Goal: Find specific page/section: Find specific page/section

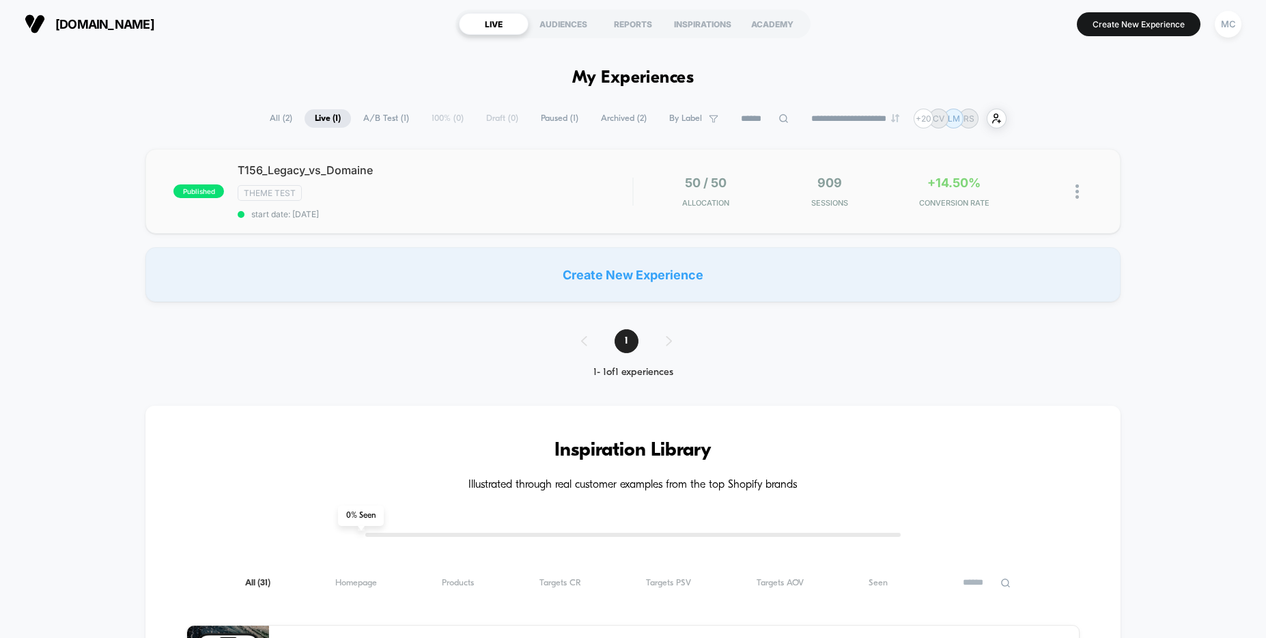
click at [502, 189] on div "Theme Test" at bounding box center [435, 193] width 395 height 16
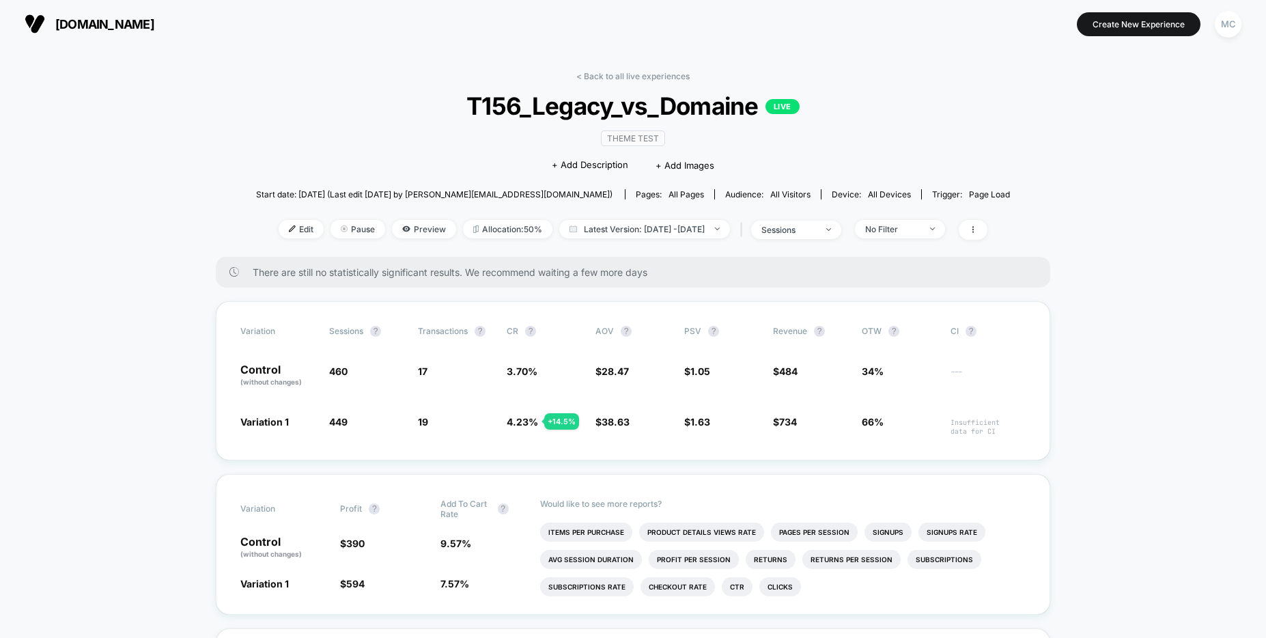
click at [728, 106] on span "T156_Legacy_vs_Domaine LIVE" at bounding box center [633, 105] width 678 height 29
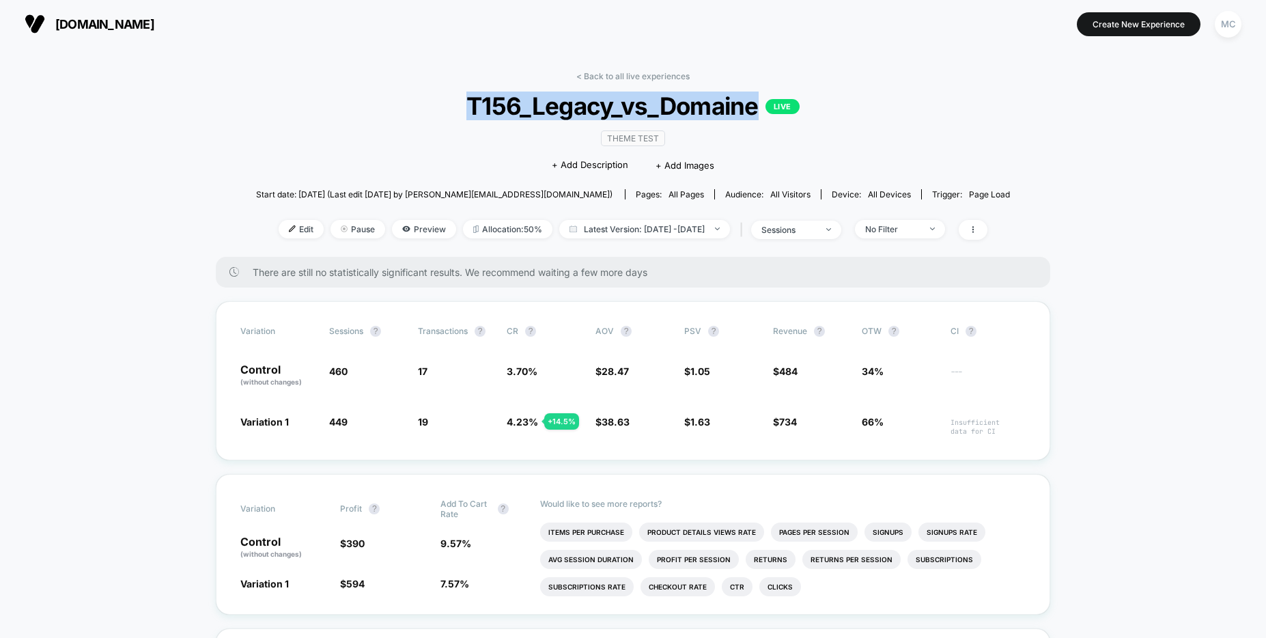
click at [727, 106] on span "T156_Legacy_vs_Domaine LIVE" at bounding box center [633, 105] width 678 height 29
copy span "T156_Legacy_vs_Domaine"
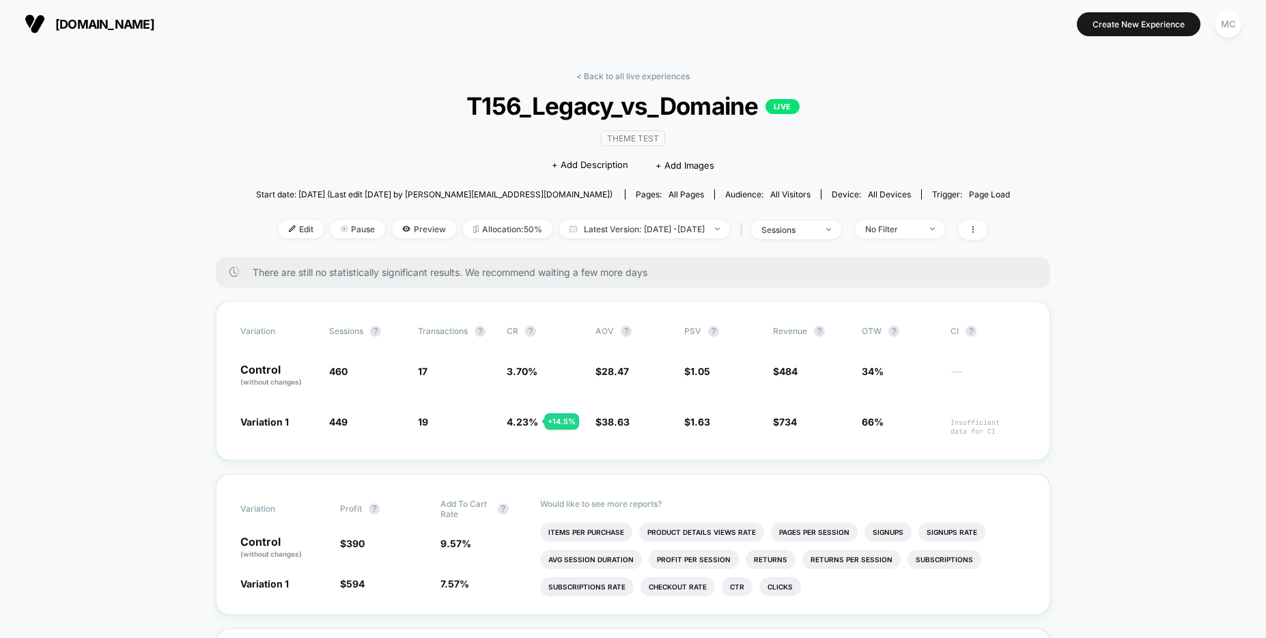
drag, startPoint x: 353, startPoint y: 135, endPoint x: 351, endPoint y: 142, distance: 7.1
click at [349, 143] on div "< Back to all live experiences T156_Legacy_vs_Domaine LIVE Theme Test Click to …" at bounding box center [633, 164] width 754 height 186
click at [362, 129] on div "< Back to all live experiences T156_Legacy_vs_Domaine LIVE Theme Test Click to …" at bounding box center [633, 164] width 754 height 186
click at [902, 135] on div "< Back to all live experiences T156_Legacy_vs_Domaine LIVE Theme Test Click to …" at bounding box center [633, 164] width 754 height 186
click at [978, 148] on div "< Back to all live experiences T156_Legacy_vs_Domaine LIVE Theme Test Click to …" at bounding box center [633, 164] width 754 height 186
